Goal: Transaction & Acquisition: Purchase product/service

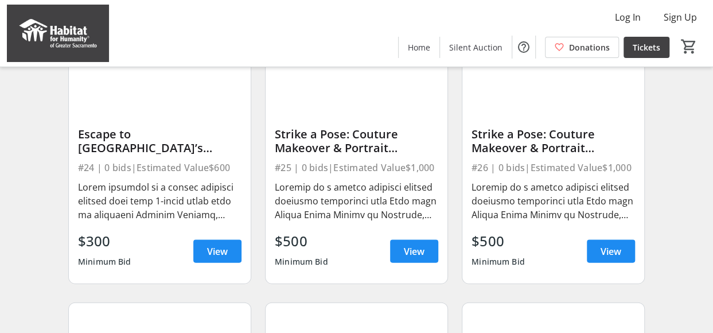
scroll to position [1052, 0]
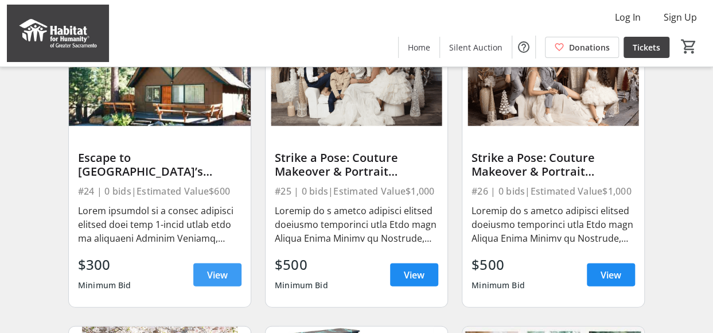
click at [213, 281] on span "View" at bounding box center [217, 274] width 21 height 14
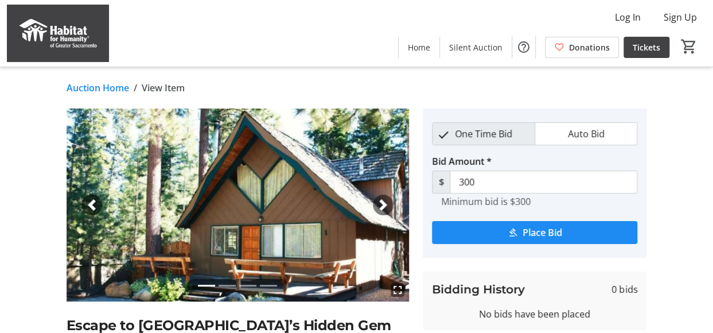
click at [383, 207] on span "button" at bounding box center [383, 204] width 11 height 11
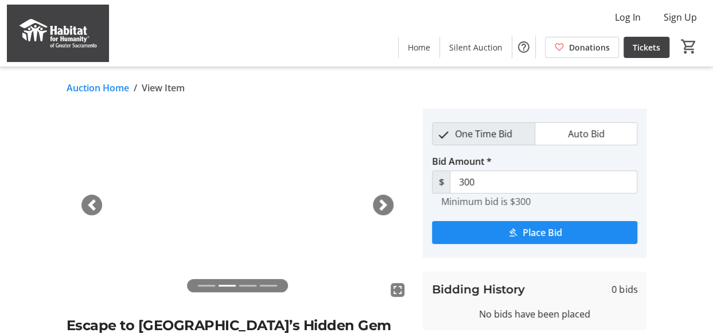
click at [383, 207] on span "button" at bounding box center [383, 204] width 11 height 11
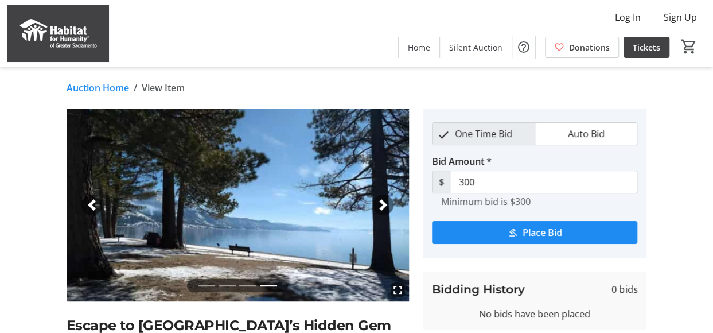
click at [383, 207] on span "button" at bounding box center [383, 204] width 11 height 11
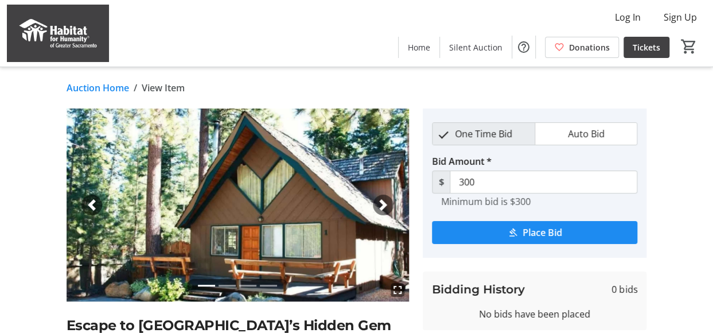
click at [383, 207] on span "button" at bounding box center [383, 204] width 11 height 11
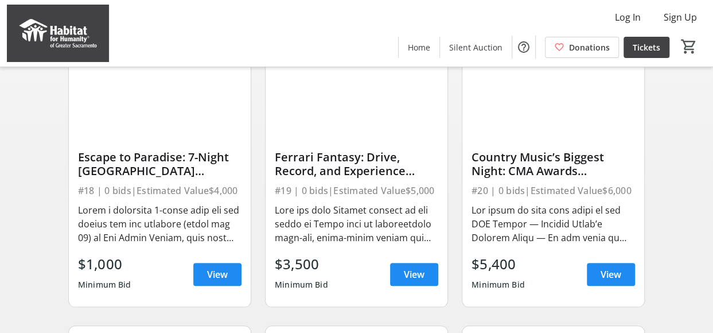
scroll to position [441, 0]
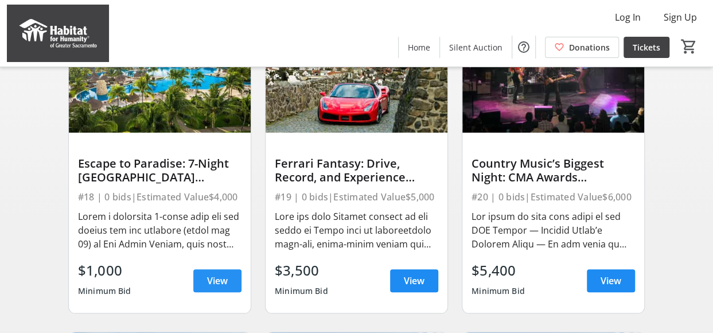
click at [209, 288] on span "View" at bounding box center [217, 281] width 21 height 14
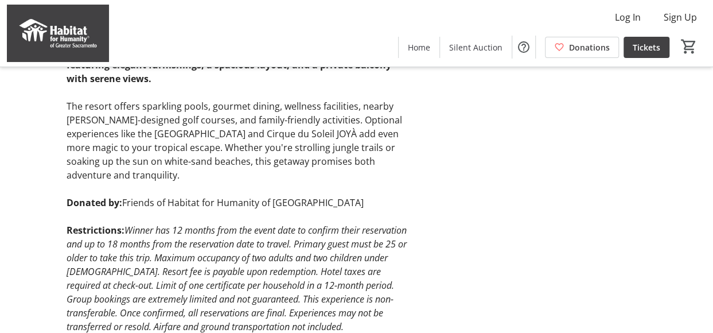
scroll to position [433, 0]
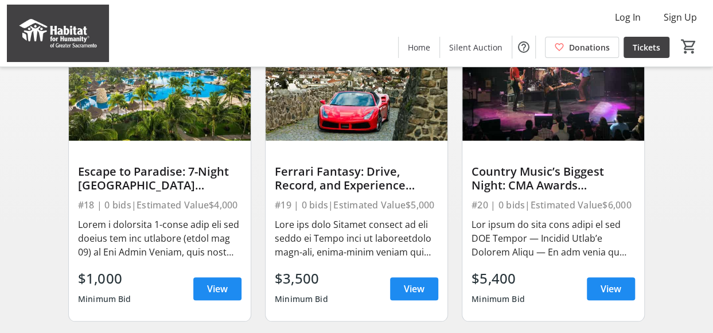
scroll to position [441, 0]
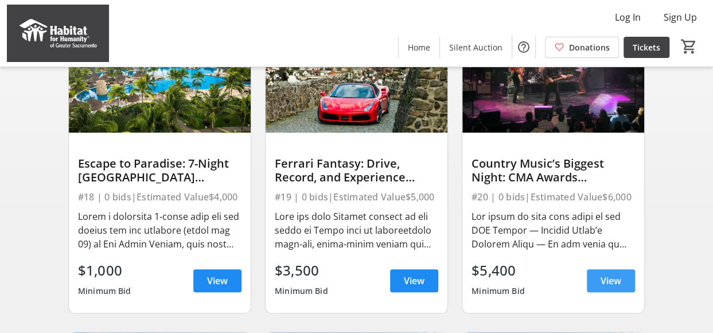
click at [603, 288] on span "View" at bounding box center [611, 281] width 21 height 14
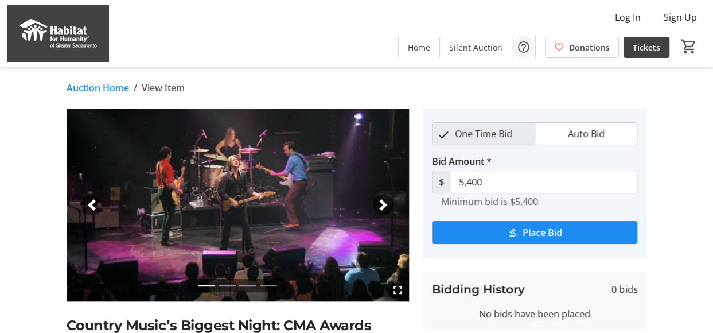
scroll to position [2, 0]
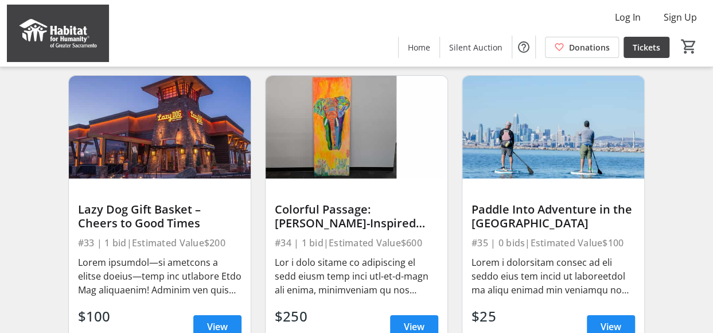
scroll to position [1877, 0]
